Goal: Information Seeking & Learning: Learn about a topic

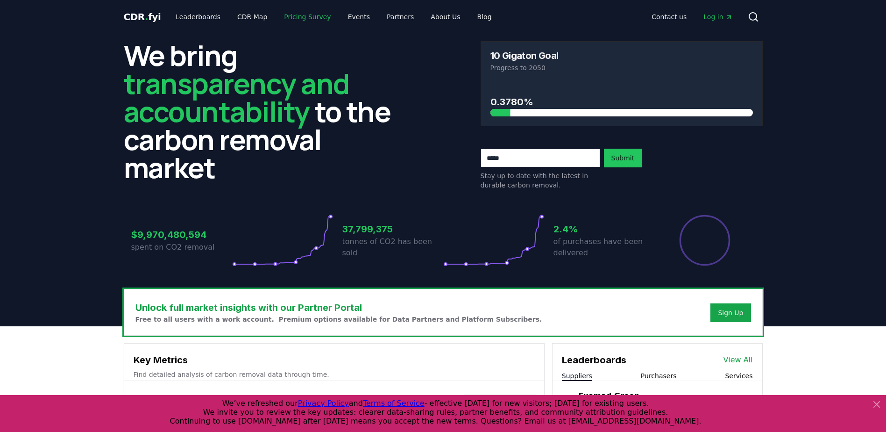
click at [278, 11] on link "Pricing Survey" at bounding box center [308, 16] width 62 height 17
click at [285, 17] on link "Pricing Survey" at bounding box center [308, 16] width 62 height 17
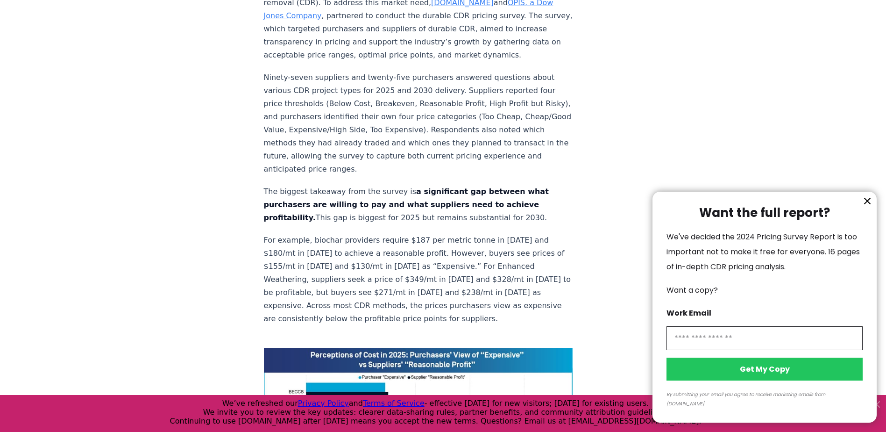
scroll to position [514, 0]
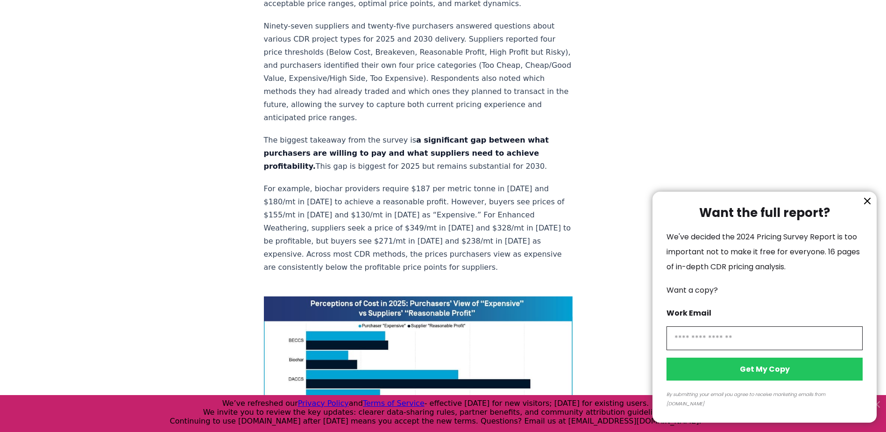
click at [683, 347] on input "information" at bounding box center [765, 338] width 196 height 24
type input "**********"
click at [748, 380] on button "Get My Copy" at bounding box center [765, 368] width 196 height 23
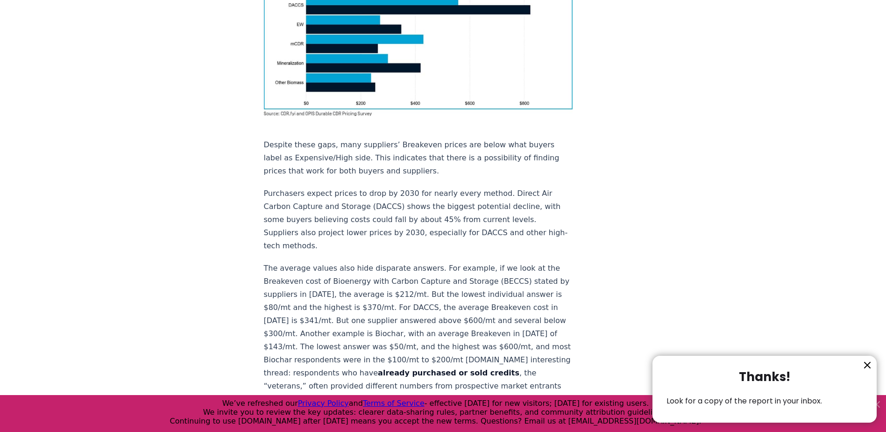
scroll to position [607, 0]
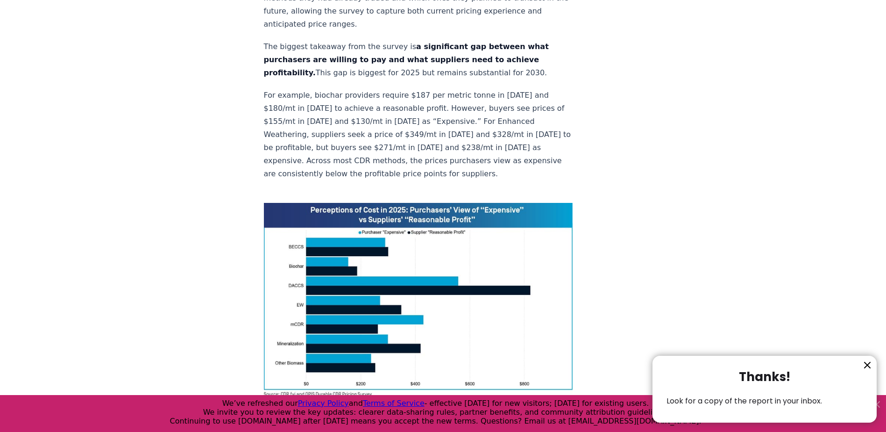
click at [864, 367] on icon "information" at bounding box center [867, 364] width 11 height 11
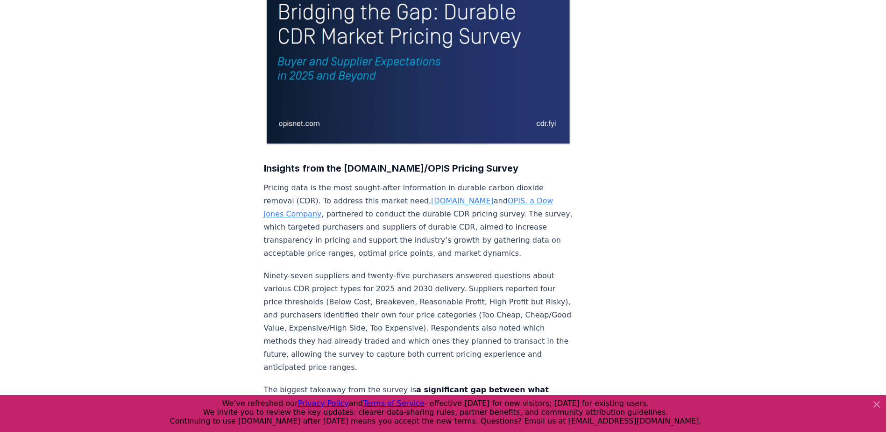
scroll to position [0, 0]
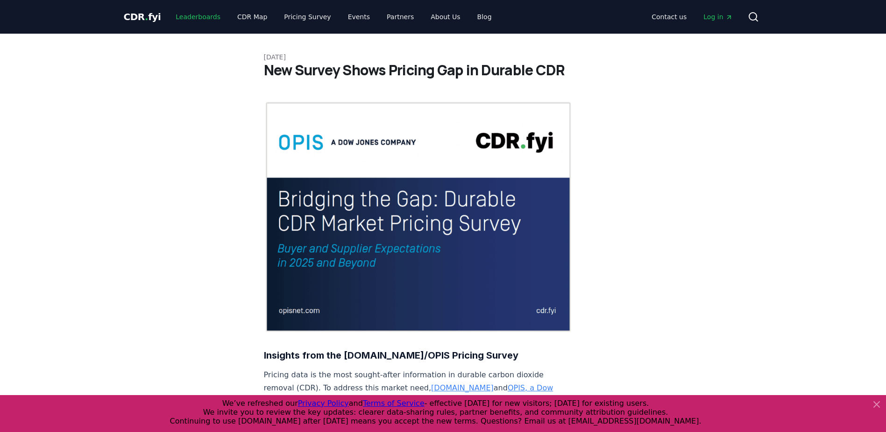
click at [179, 12] on link "Leaderboards" at bounding box center [198, 16] width 60 height 17
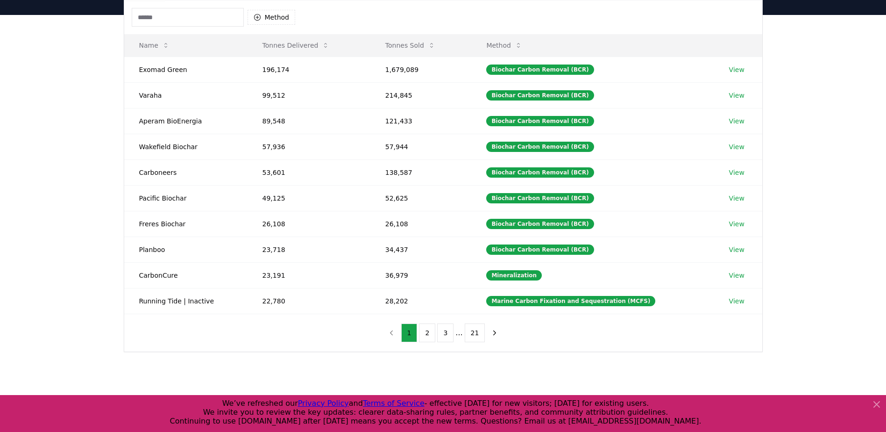
scroll to position [47, 0]
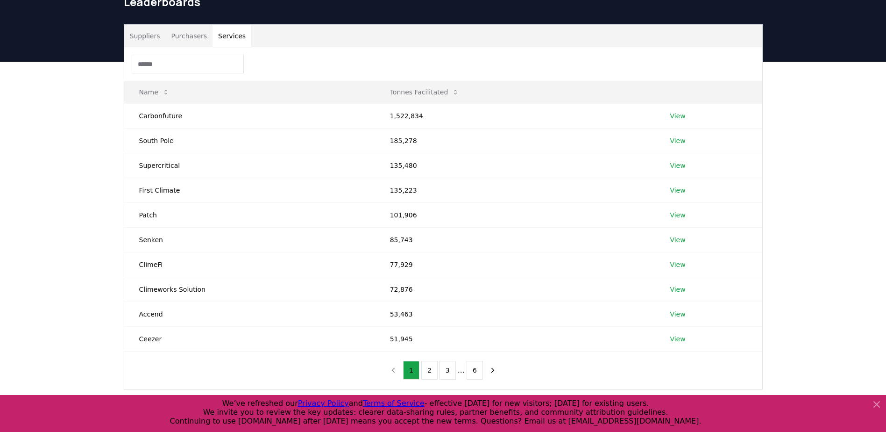
click at [226, 42] on button "Services" at bounding box center [232, 36] width 39 height 22
click at [196, 38] on button "Purchasers" at bounding box center [188, 36] width 47 height 22
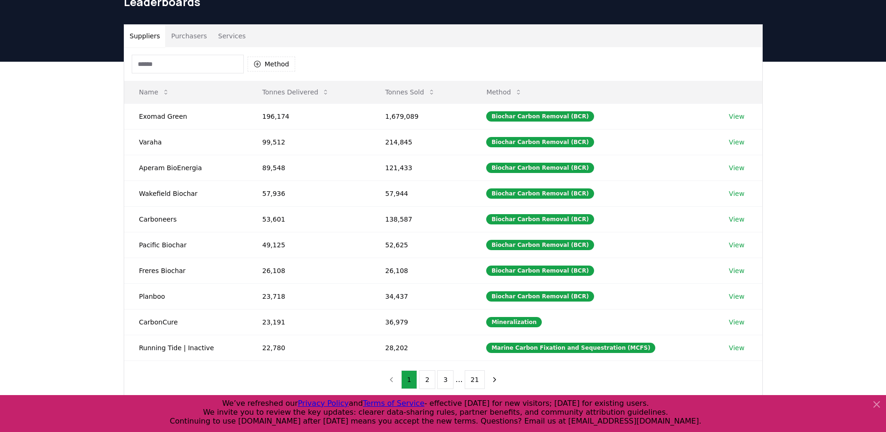
click at [133, 39] on button "Suppliers" at bounding box center [145, 36] width 42 height 22
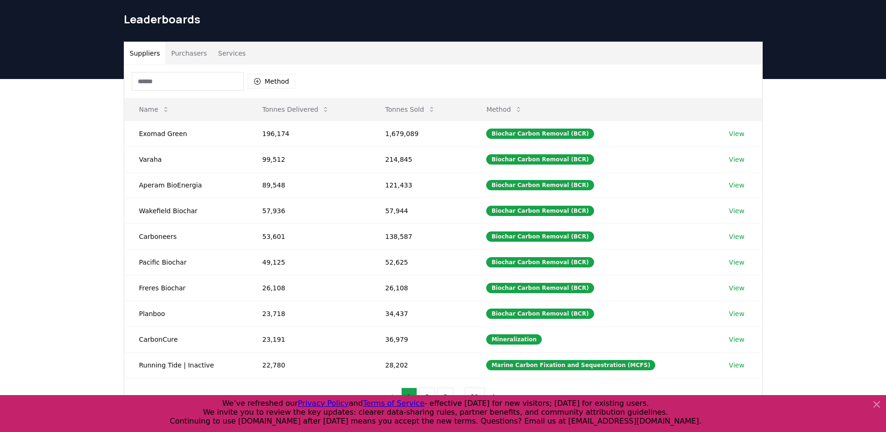
scroll to position [0, 0]
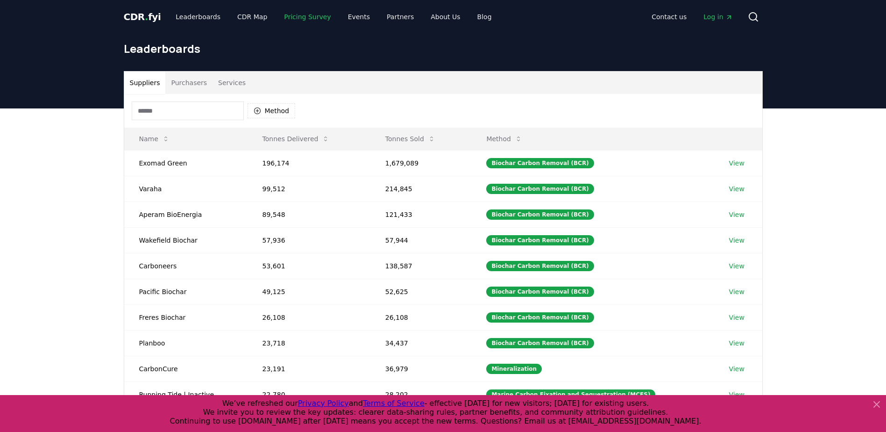
click at [306, 17] on link "Pricing Survey" at bounding box center [308, 16] width 62 height 17
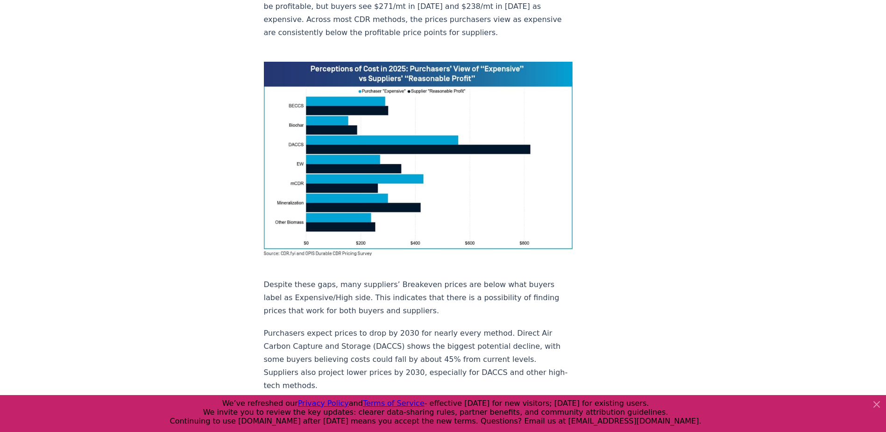
scroll to position [654, 0]
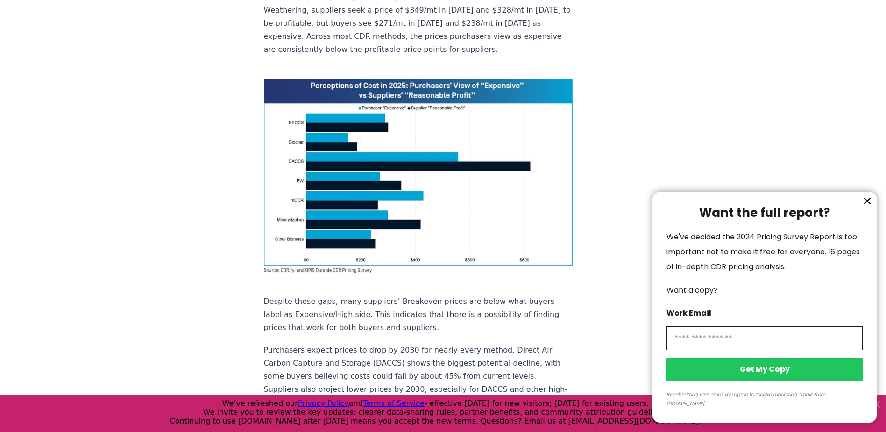
click at [867, 204] on icon "information" at bounding box center [868, 201] width 6 height 6
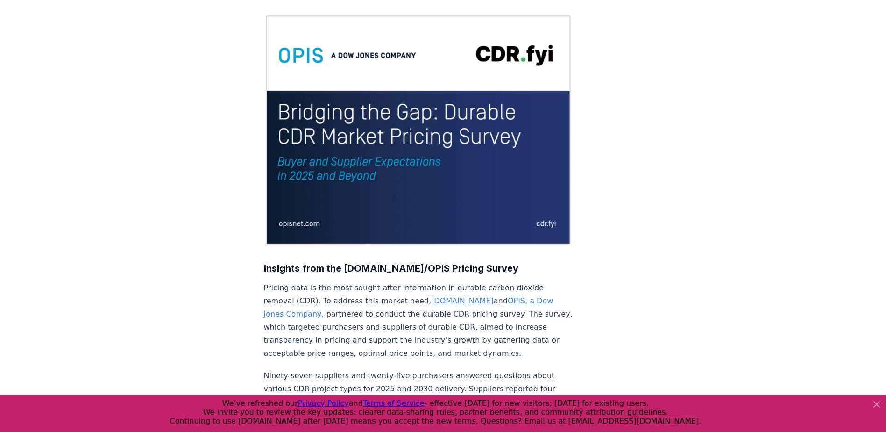
scroll to position [0, 0]
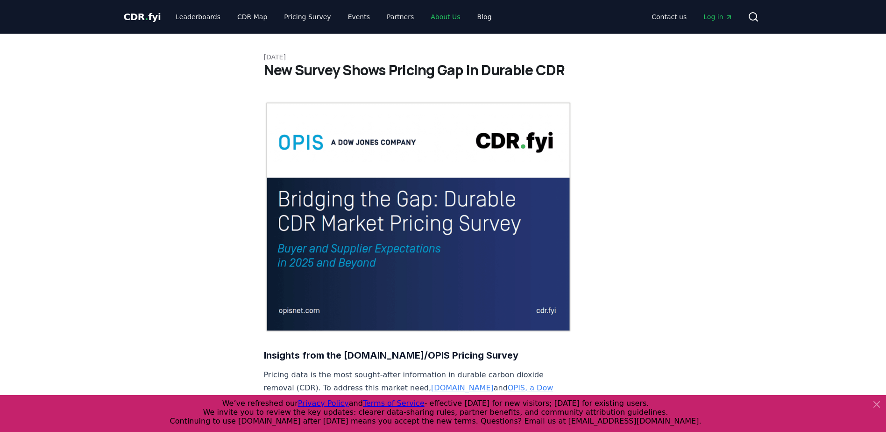
click at [430, 20] on link "About Us" at bounding box center [445, 16] width 44 height 17
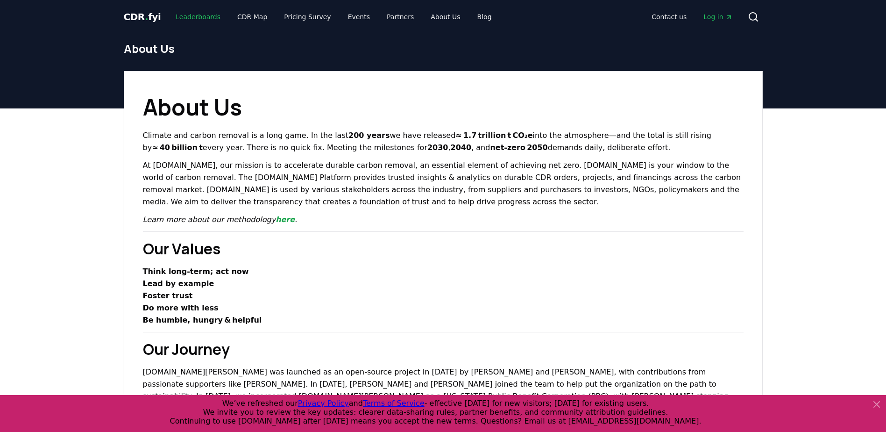
click at [195, 17] on link "Leaderboards" at bounding box center [198, 16] width 60 height 17
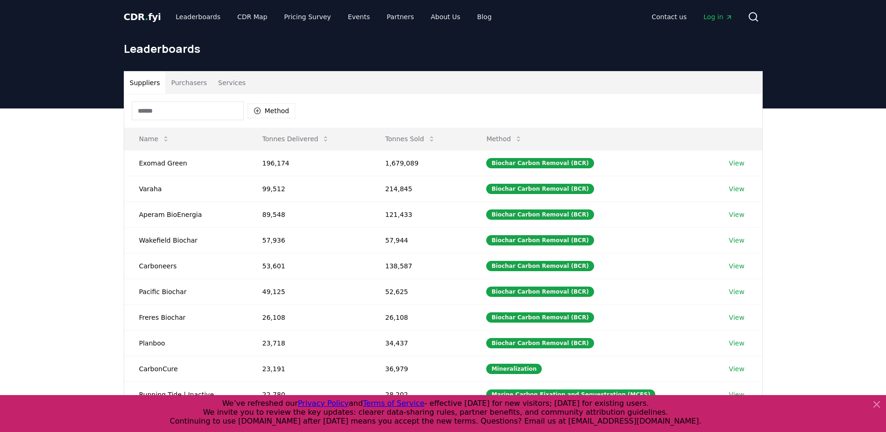
click at [179, 83] on button "Purchasers" at bounding box center [188, 82] width 47 height 22
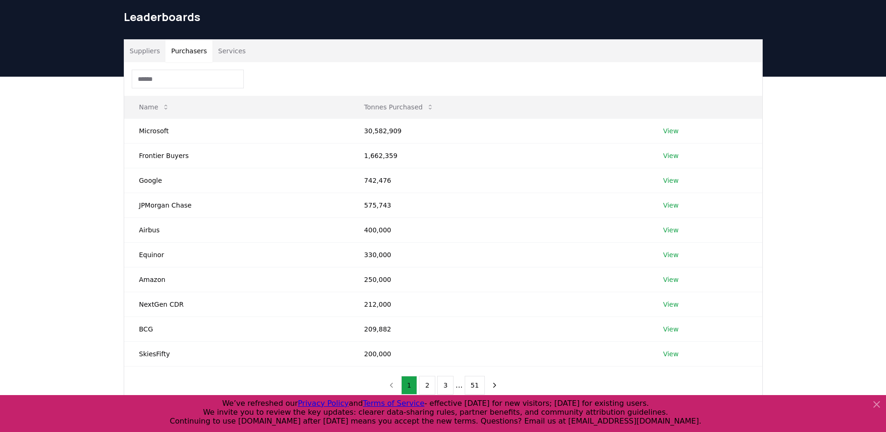
scroll to position [47, 0]
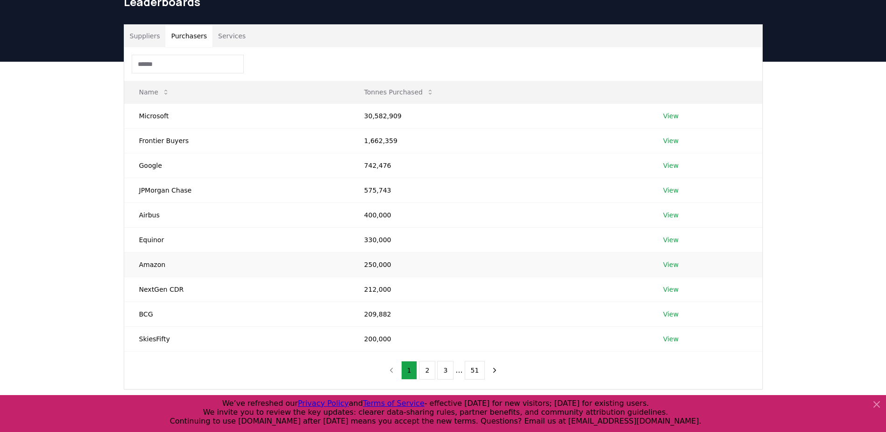
click at [673, 262] on link "View" at bounding box center [670, 264] width 15 height 9
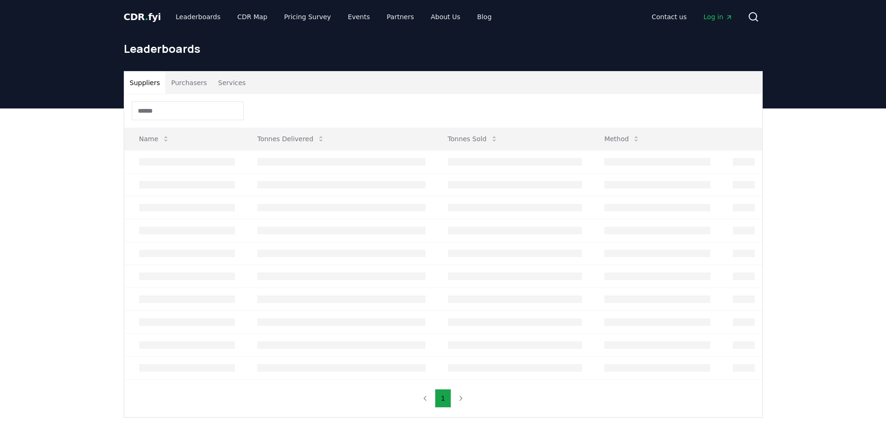
scroll to position [47, 0]
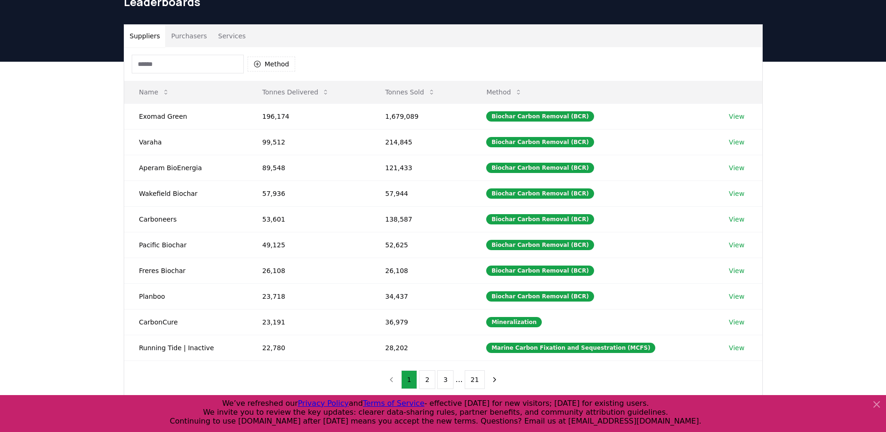
click at [142, 30] on button "Suppliers" at bounding box center [145, 36] width 42 height 22
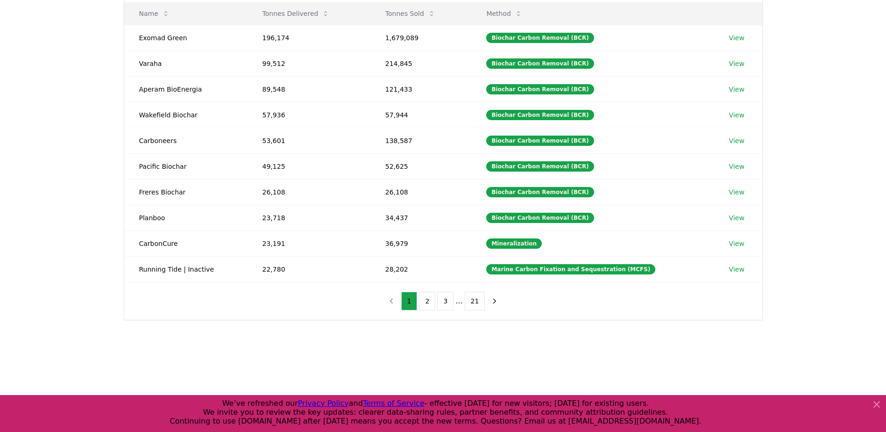
scroll to position [234, 0]
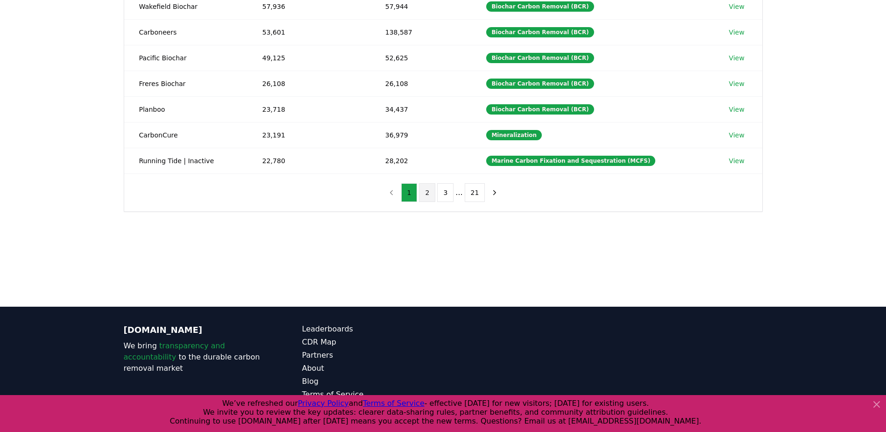
drag, startPoint x: 425, startPoint y: 194, endPoint x: 422, endPoint y: 198, distance: 5.0
click at [425, 194] on button "2" at bounding box center [427, 192] width 16 height 19
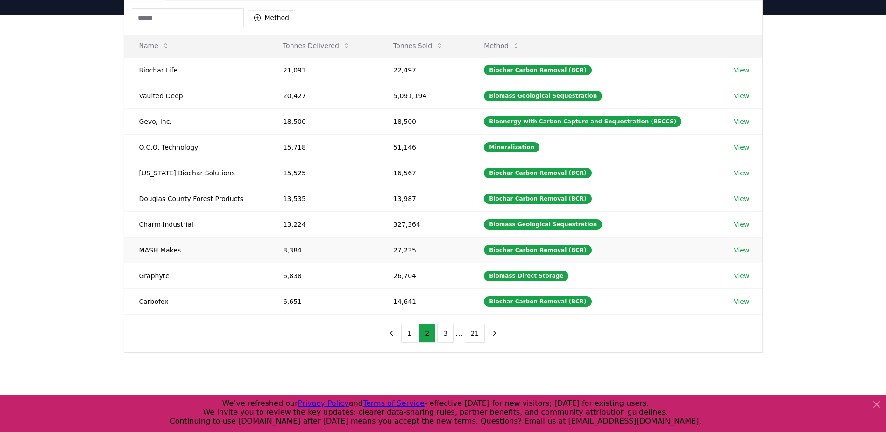
scroll to position [93, 0]
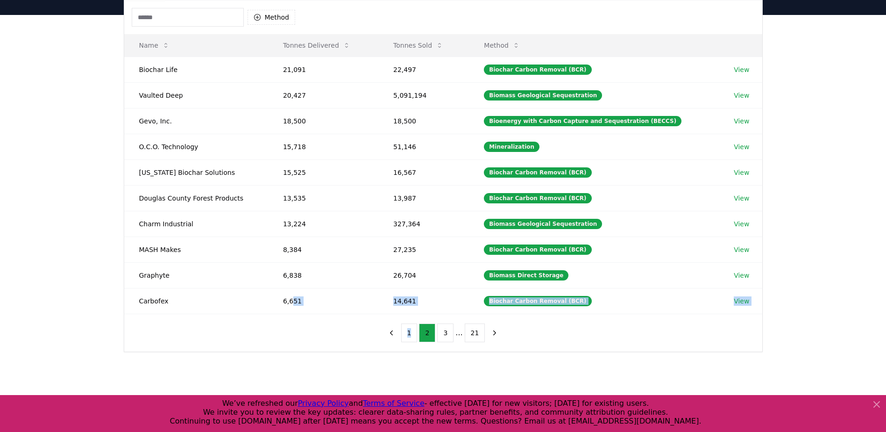
drag, startPoint x: 473, startPoint y: 393, endPoint x: 522, endPoint y: 408, distance: 51.7
click at [522, 408] on body "CDR . fyi Leaderboards CDR Map Pricing Survey Events Partners About Us Blog Con…" at bounding box center [443, 252] width 886 height 690
click at [229, 356] on div "Suppliers Purchasers Services Method Name Tonnes Delivered Tonnes Sold Method B…" at bounding box center [443, 202] width 886 height 374
click at [737, 223] on link "View" at bounding box center [741, 223] width 15 height 9
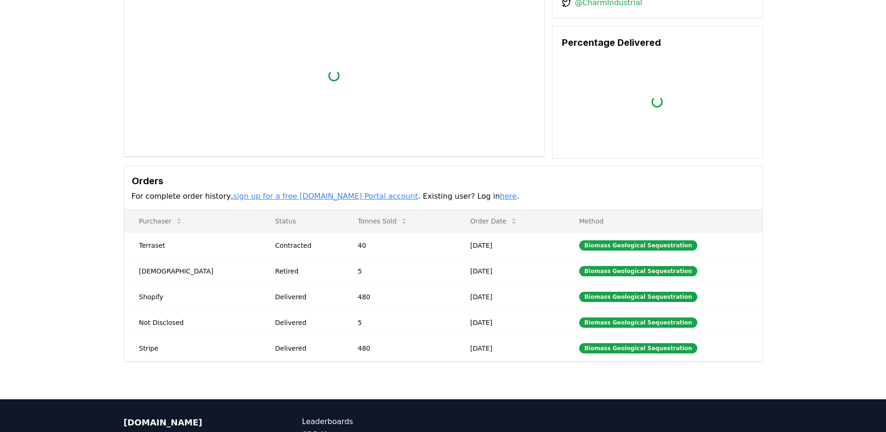
scroll to position [140, 0]
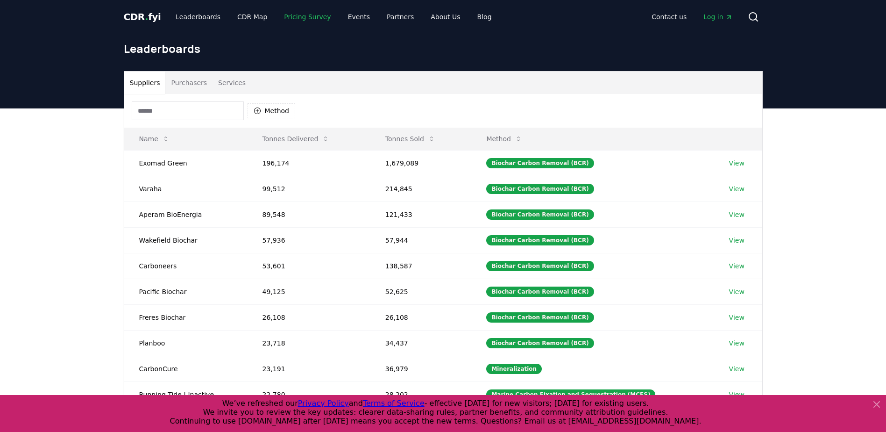
drag, startPoint x: 285, startPoint y: 14, endPoint x: 309, endPoint y: 28, distance: 27.8
click at [285, 14] on link "Pricing Survey" at bounding box center [308, 16] width 62 height 17
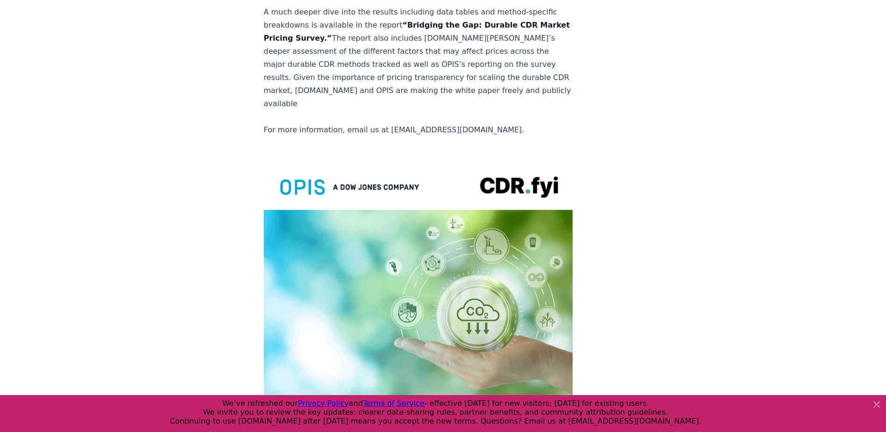
scroll to position [2091, 0]
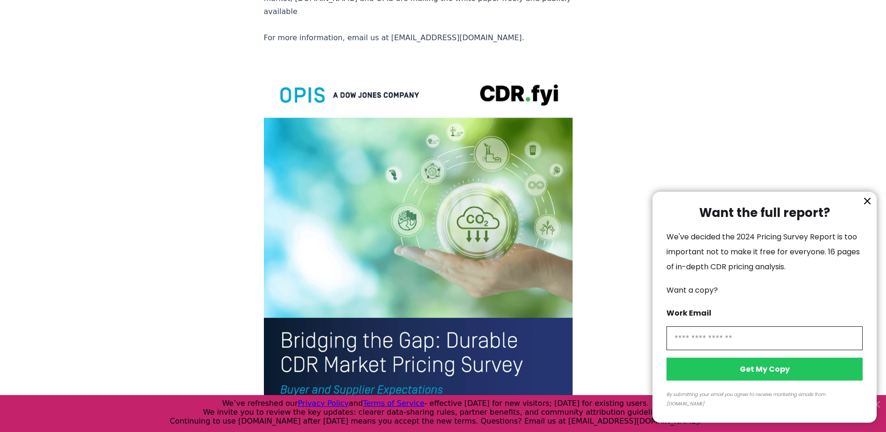
click at [398, 139] on div at bounding box center [443, 216] width 886 height 432
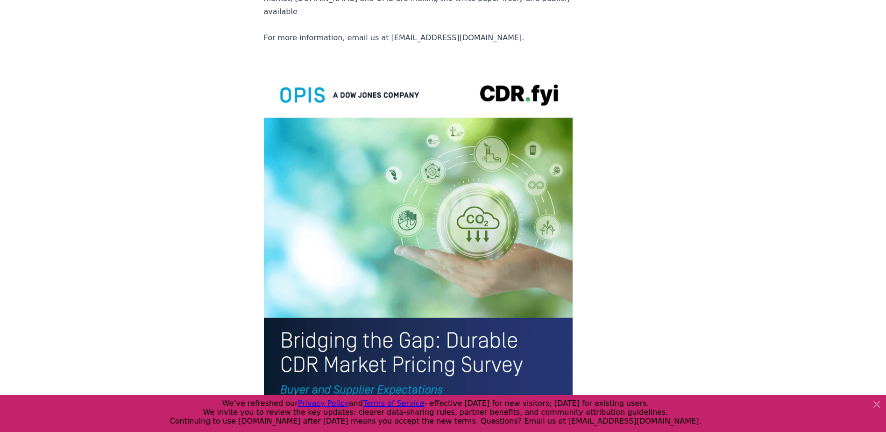
click at [874, 404] on icon at bounding box center [876, 404] width 11 height 11
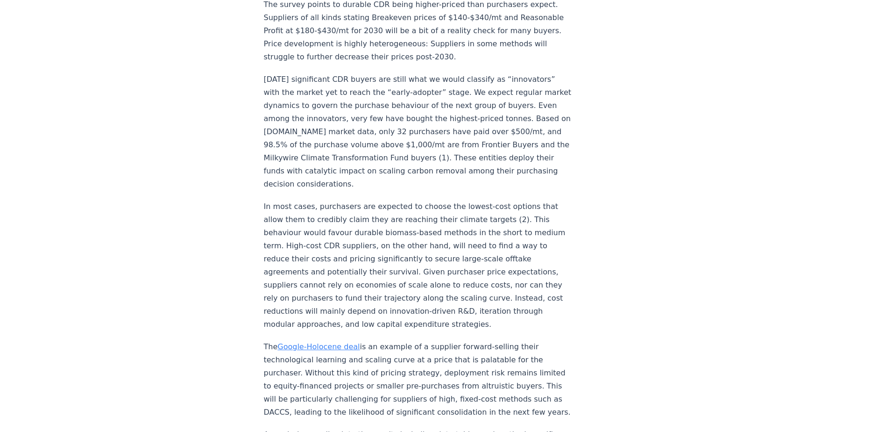
scroll to position [1577, 0]
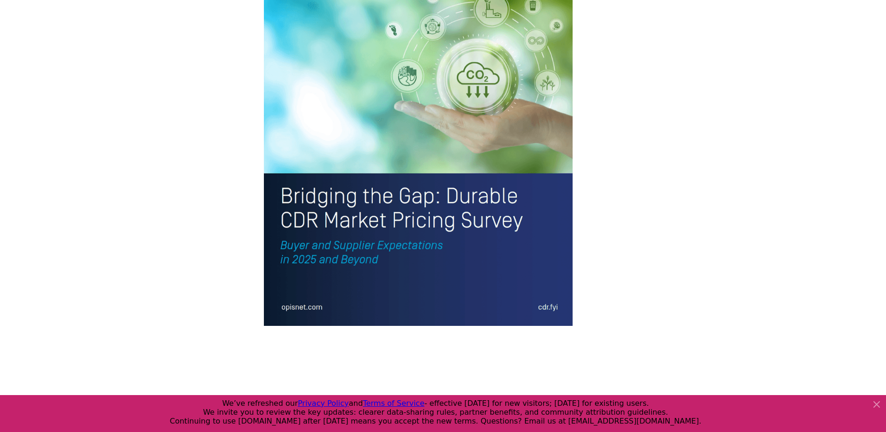
scroll to position [1998, 0]
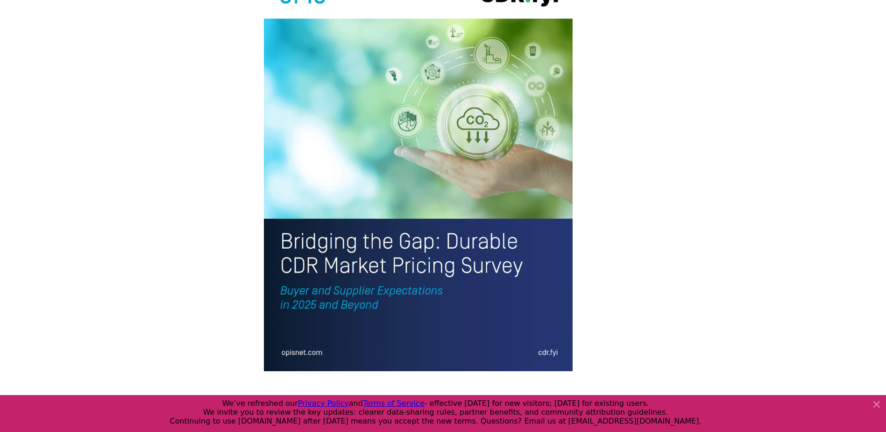
click at [0, 0] on div at bounding box center [0, 0] width 0 height 0
click at [411, 155] on img at bounding box center [418, 169] width 309 height 403
click at [509, 235] on img at bounding box center [418, 169] width 309 height 403
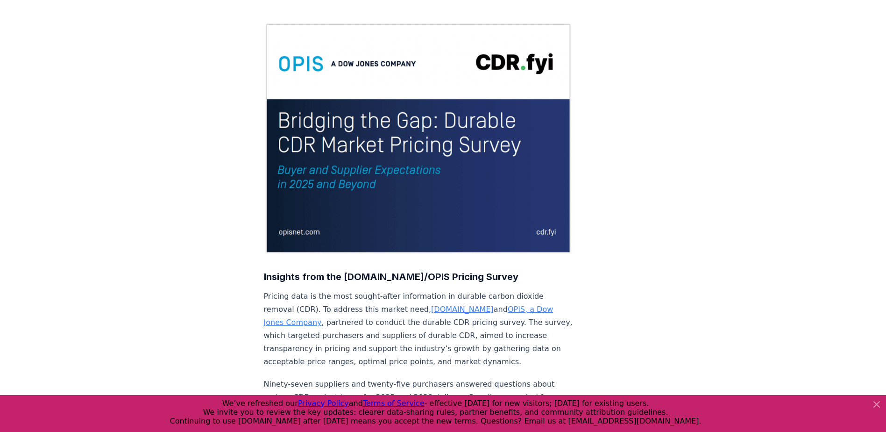
scroll to position [0, 0]
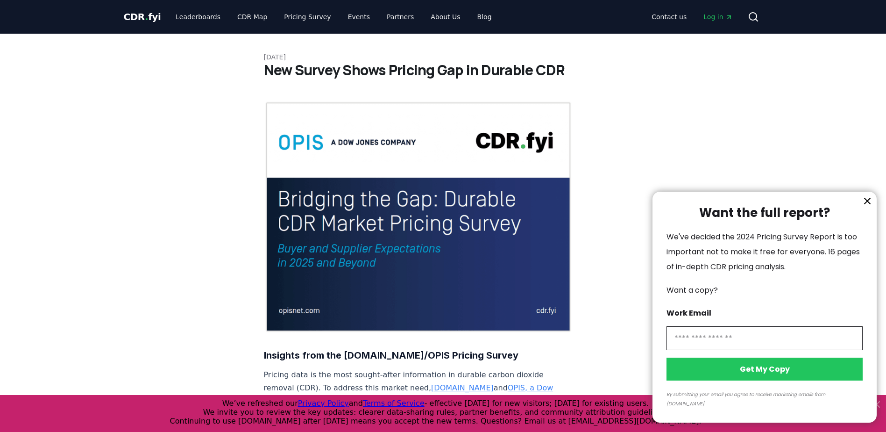
click at [717, 345] on input "information" at bounding box center [765, 338] width 196 height 24
type input "**********"
click at [771, 379] on button "Get My Copy" at bounding box center [765, 368] width 196 height 23
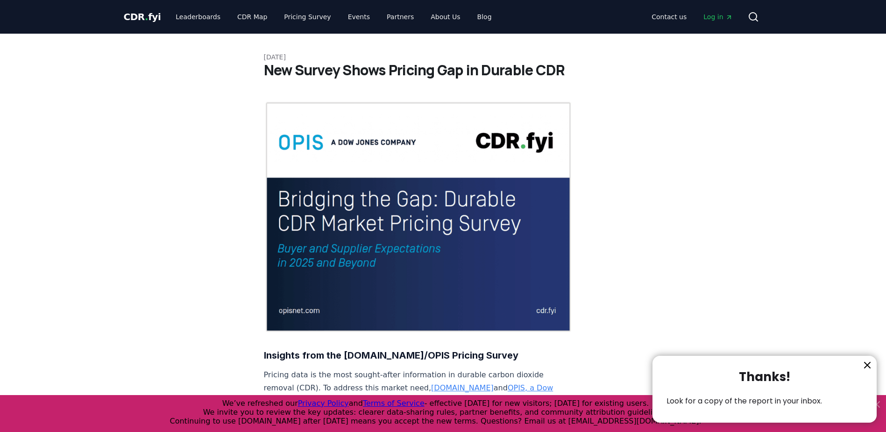
click at [871, 366] on icon "information" at bounding box center [867, 364] width 11 height 11
